Goal: Task Accomplishment & Management: Use online tool/utility

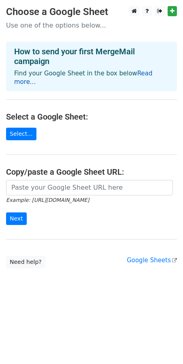
click at [144, 74] on link "Read more..." at bounding box center [83, 78] width 139 height 16
click at [139, 76] on link "Read more..." at bounding box center [83, 78] width 139 height 16
click at [17, 128] on link "Select..." at bounding box center [21, 134] width 30 height 13
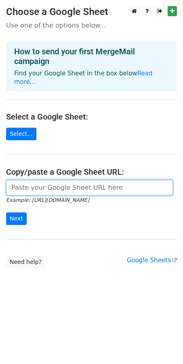
click at [43, 185] on input "url" at bounding box center [89, 187] width 167 height 15
paste input "[URL][DOMAIN_NAME]"
type input "[URL][DOMAIN_NAME]"
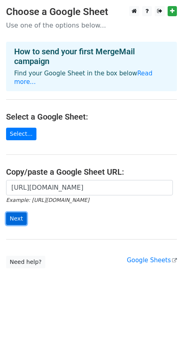
click at [18, 212] on input "Next" at bounding box center [16, 218] width 21 height 13
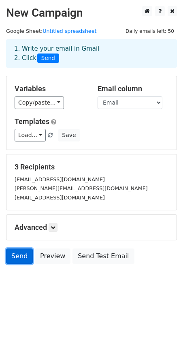
click at [18, 258] on link "Send" at bounding box center [19, 255] width 27 height 15
